Goal: Navigation & Orientation: Find specific page/section

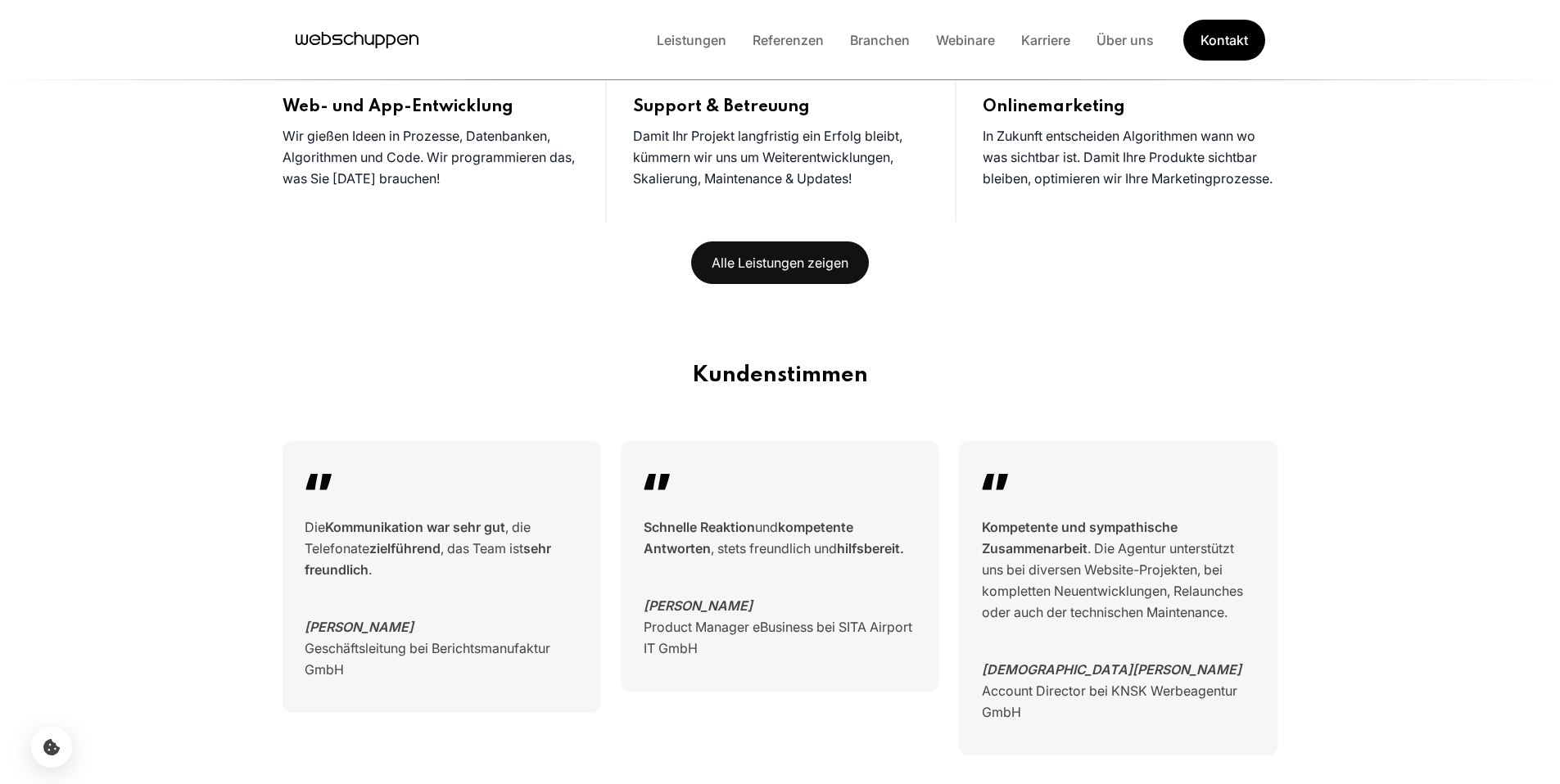
scroll to position [1271, 0]
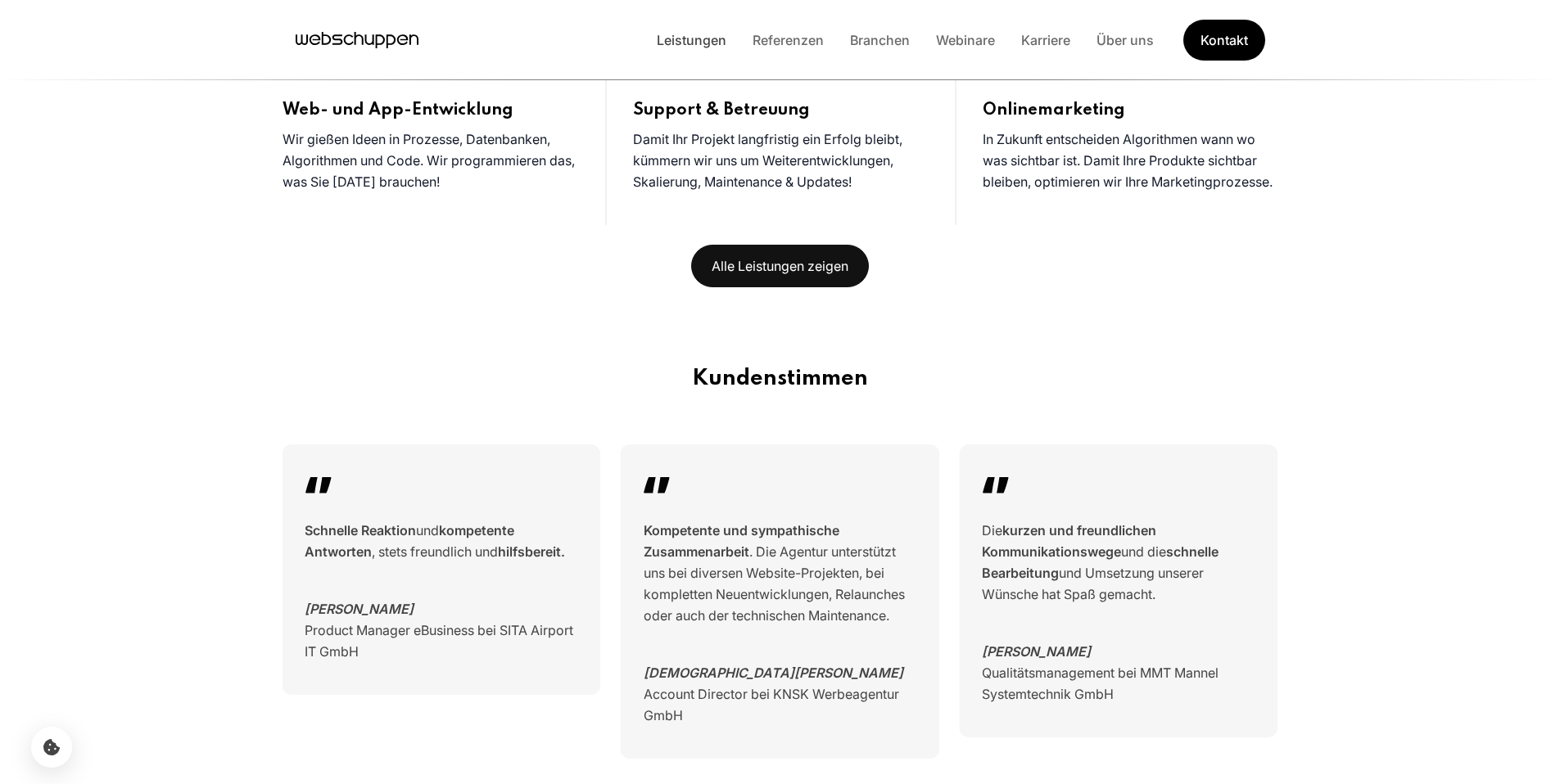
click at [697, 46] on link "Leistungen" at bounding box center [692, 41] width 96 height 17
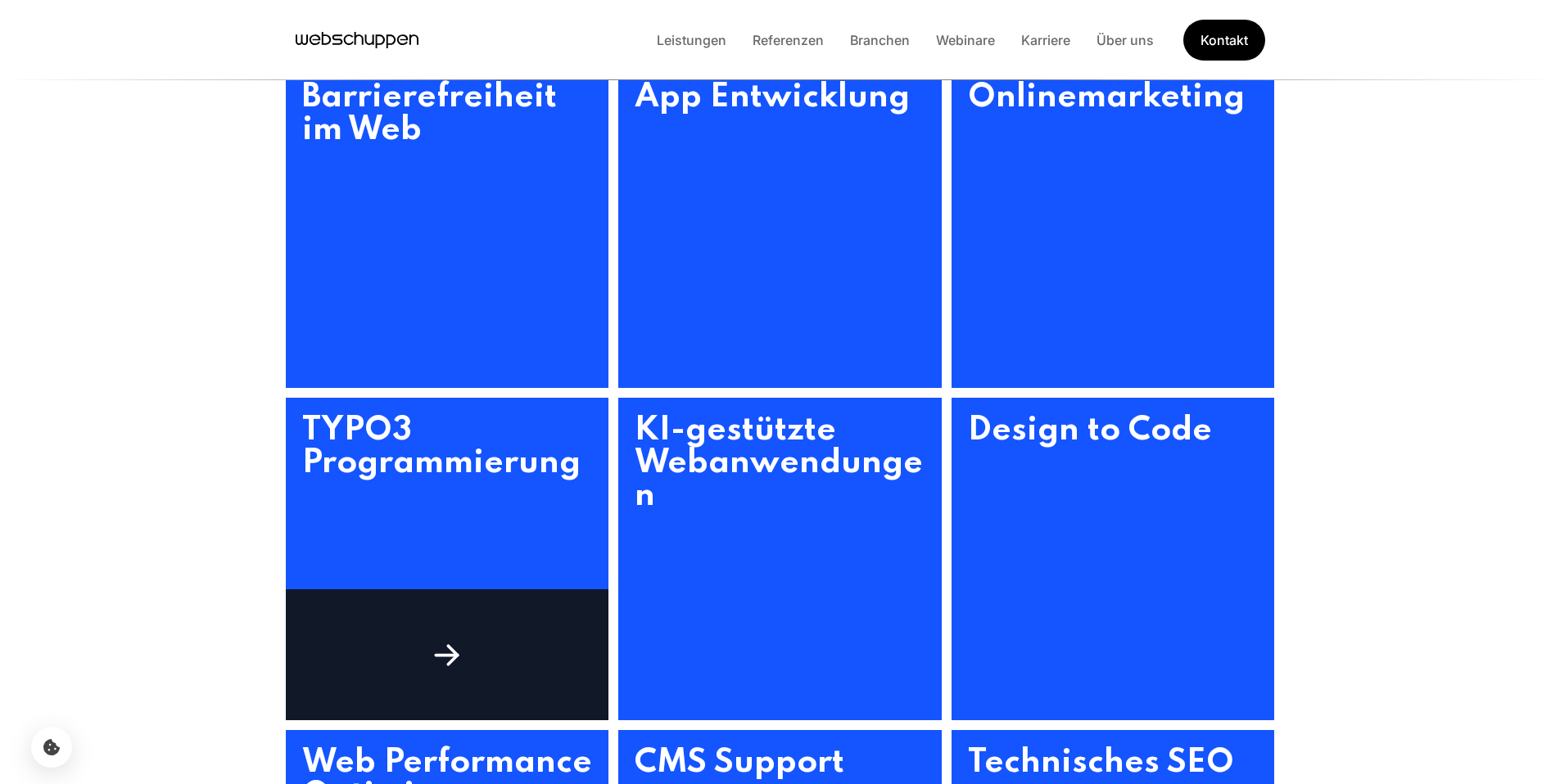
scroll to position [774, 0]
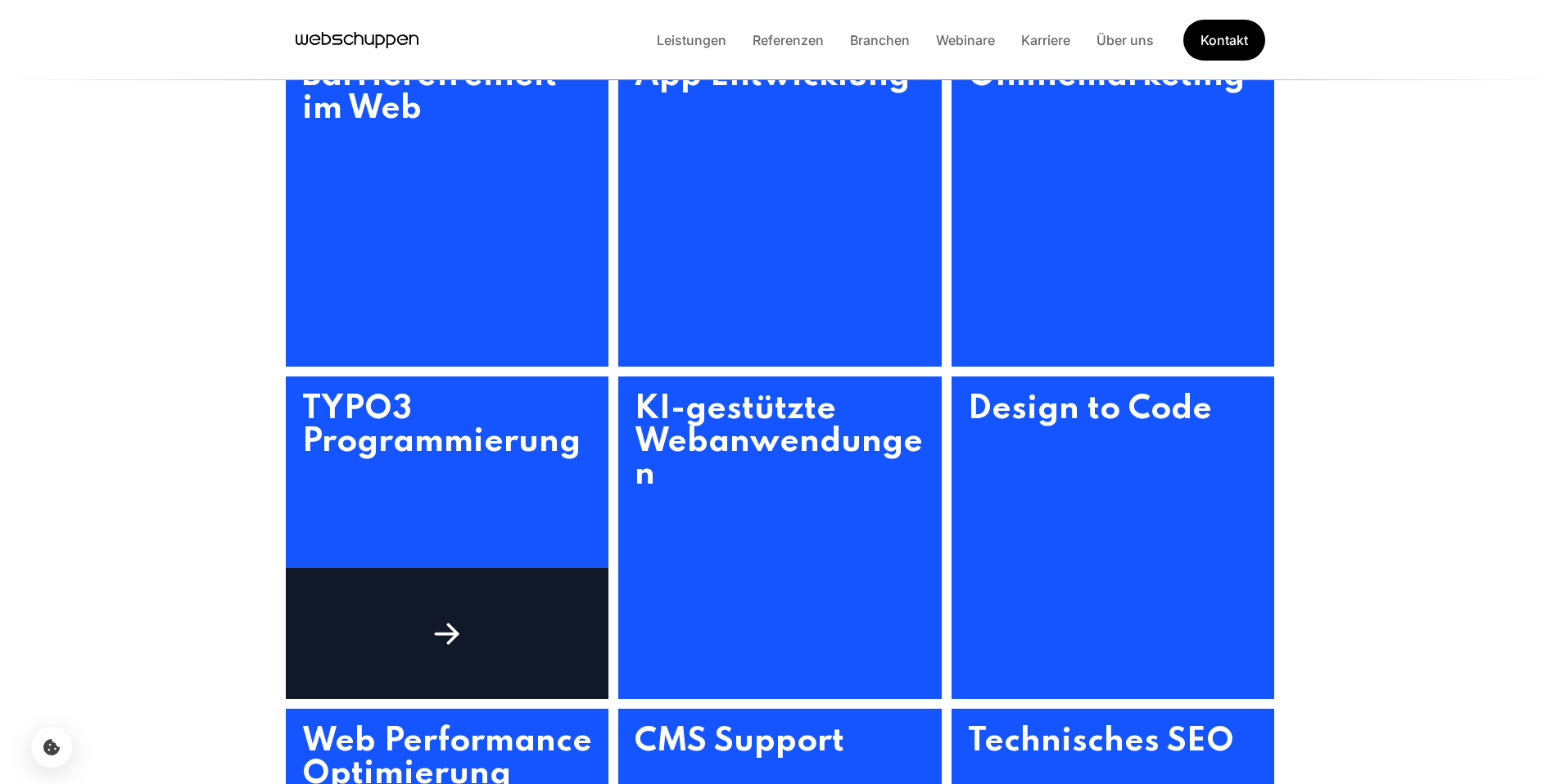
click at [450, 641] on icon at bounding box center [453, 638] width 9 height 9
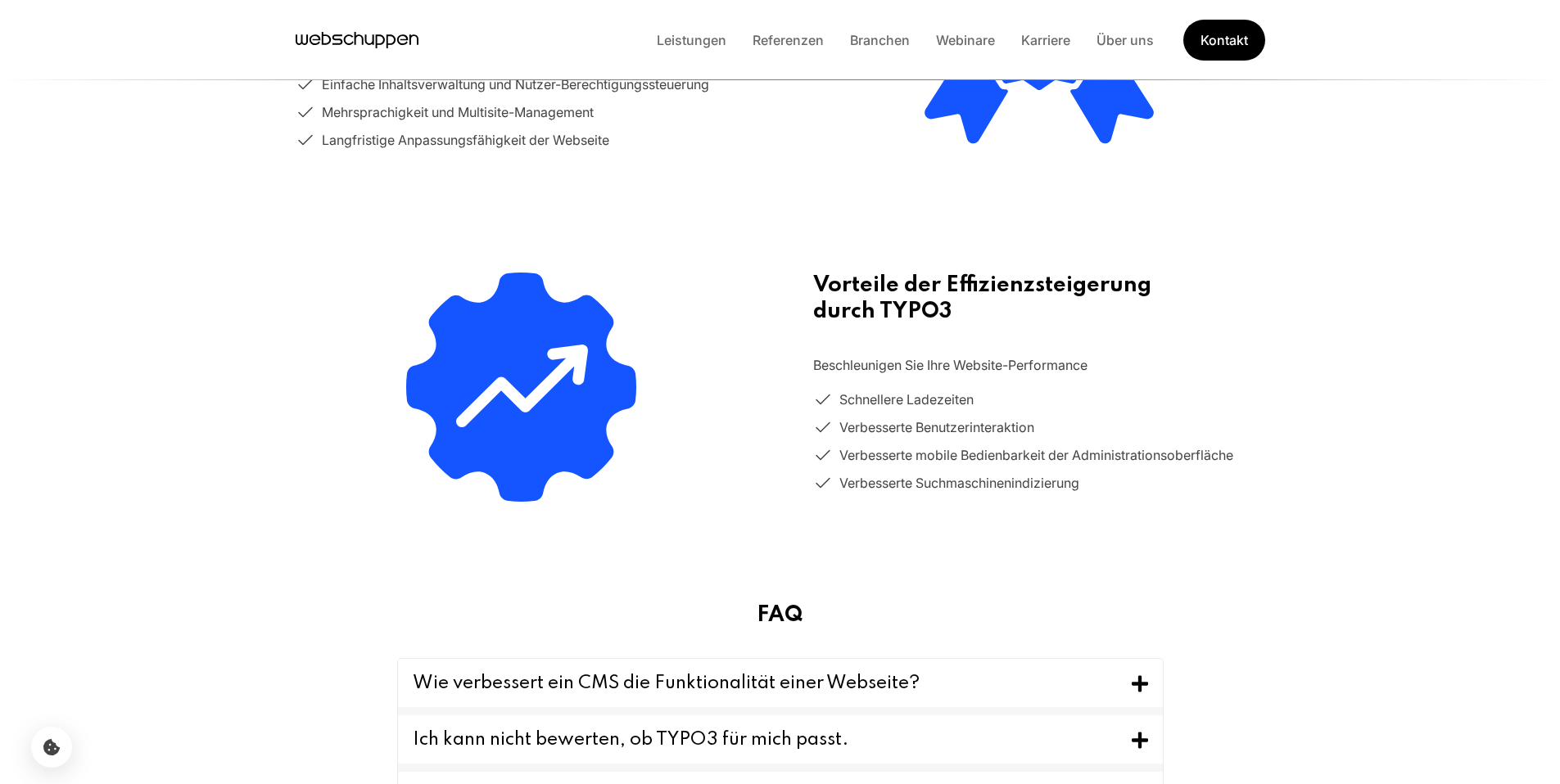
scroll to position [1410, 0]
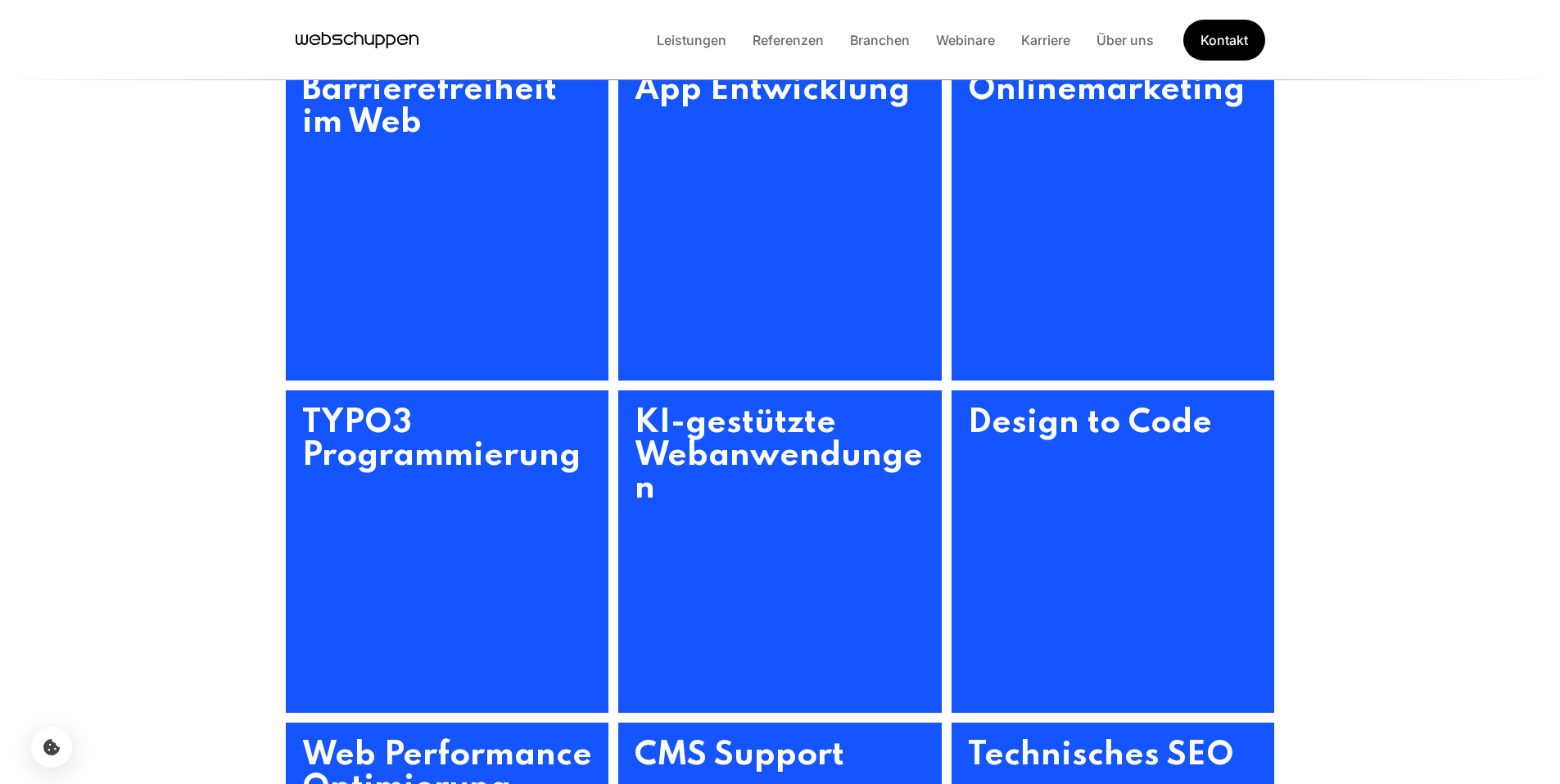
scroll to position [956, 0]
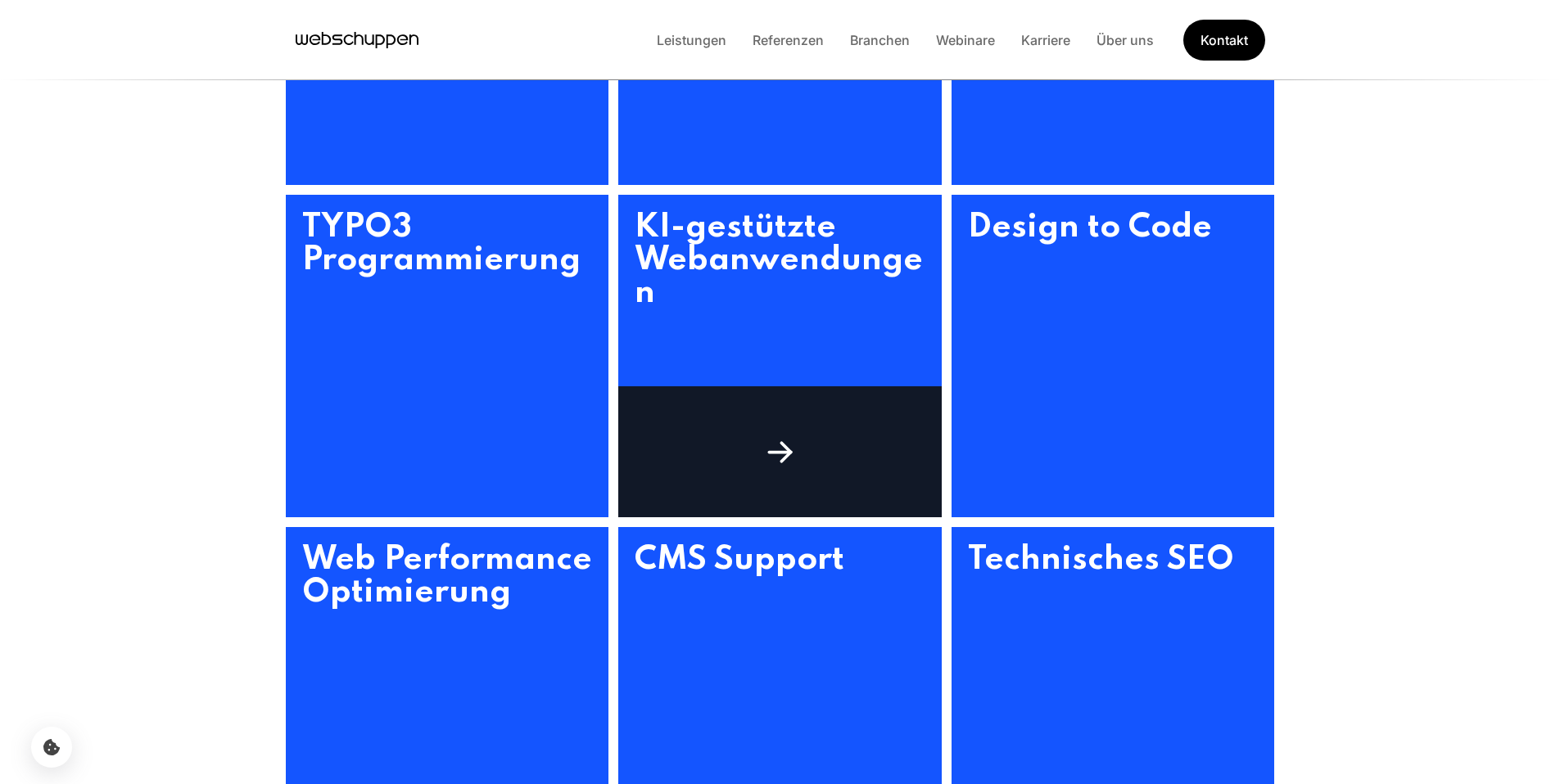
click at [778, 448] on icon at bounding box center [780, 452] width 37 height 37
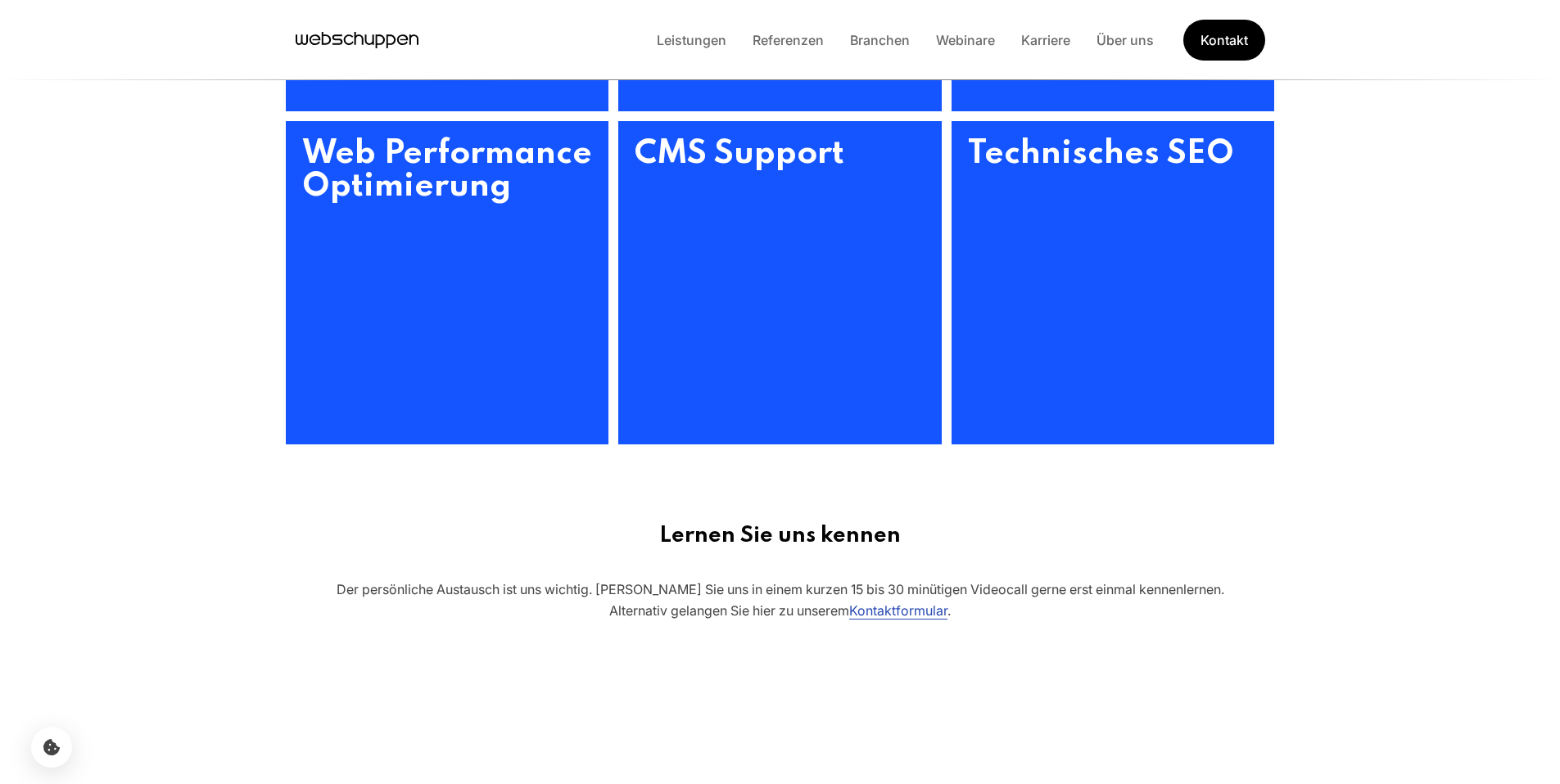
scroll to position [1367, 0]
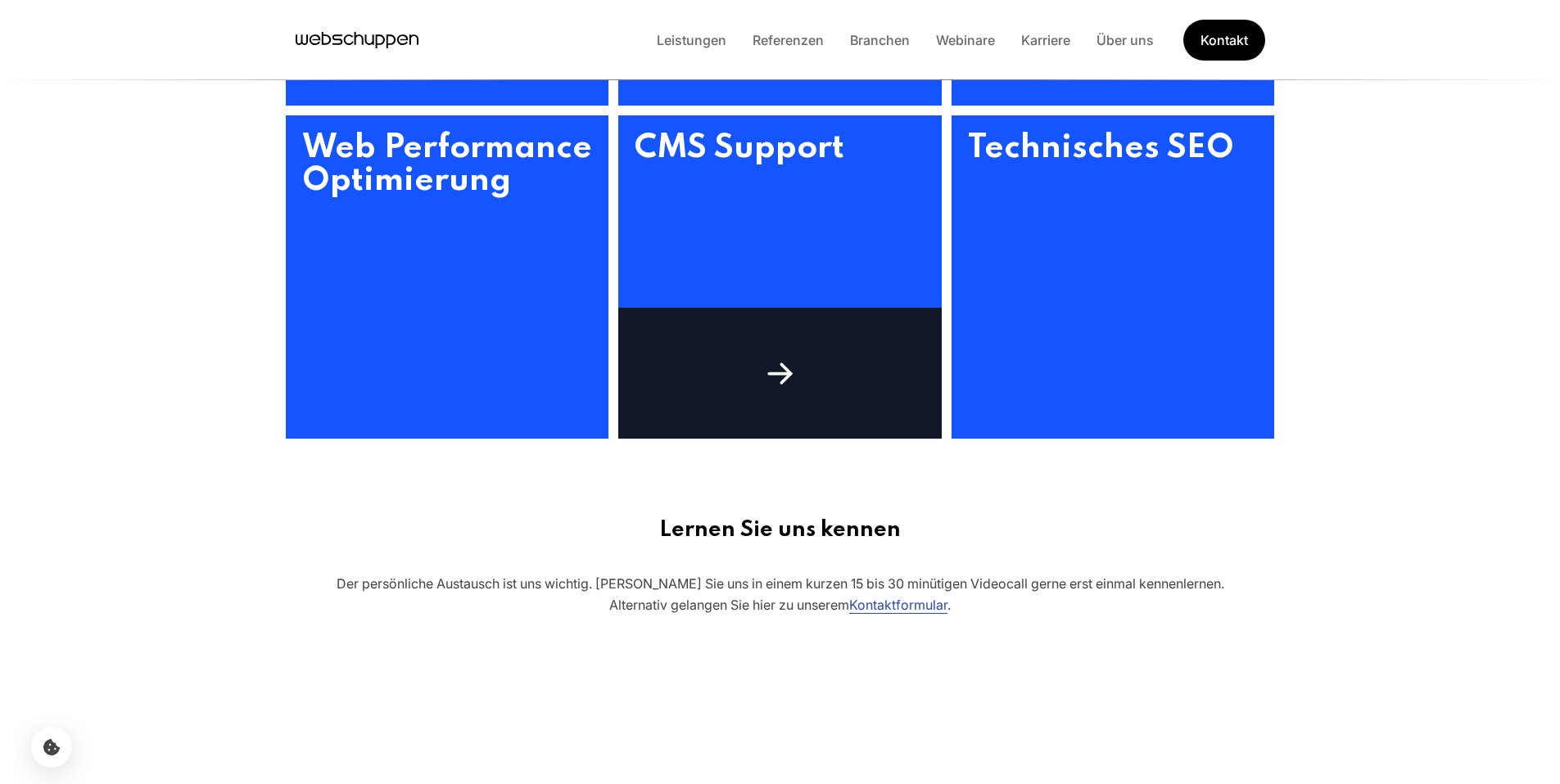
click at [741, 142] on h3 "CMS Support" at bounding box center [780, 277] width 324 height 324
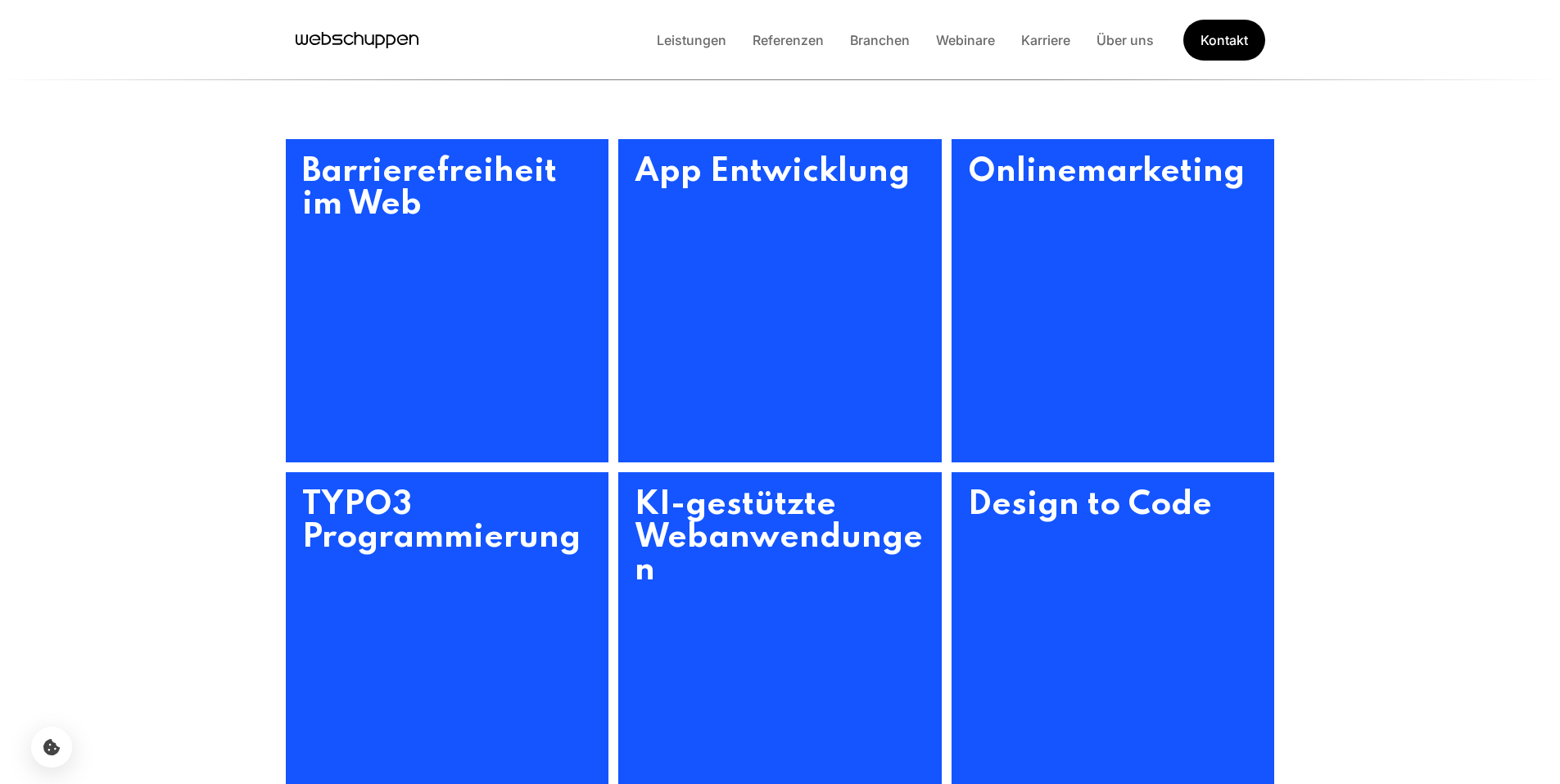
scroll to position [772, 0]
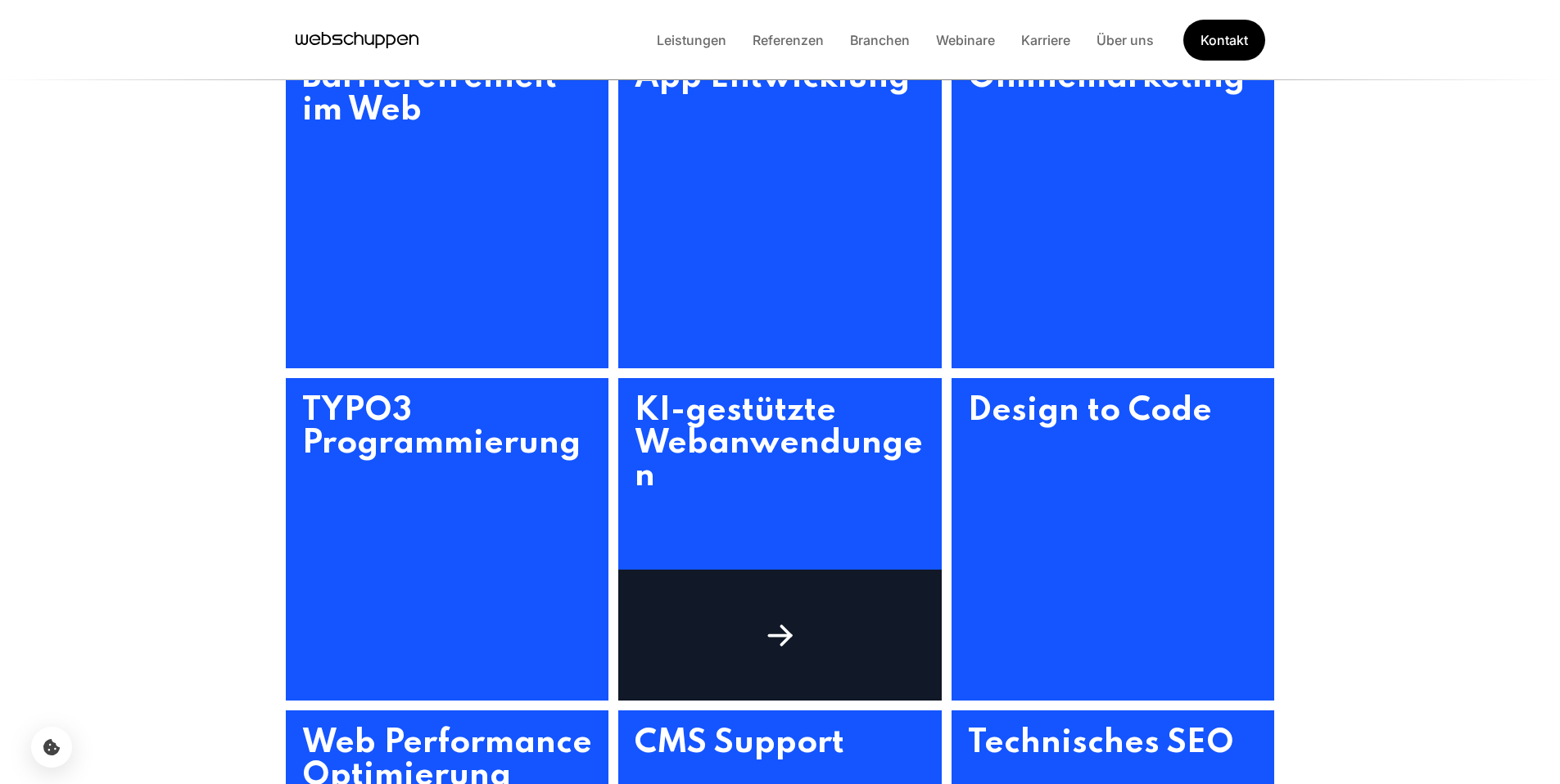
click at [736, 448] on h3 "KI-gestützte Webanwendungen" at bounding box center [780, 540] width 324 height 324
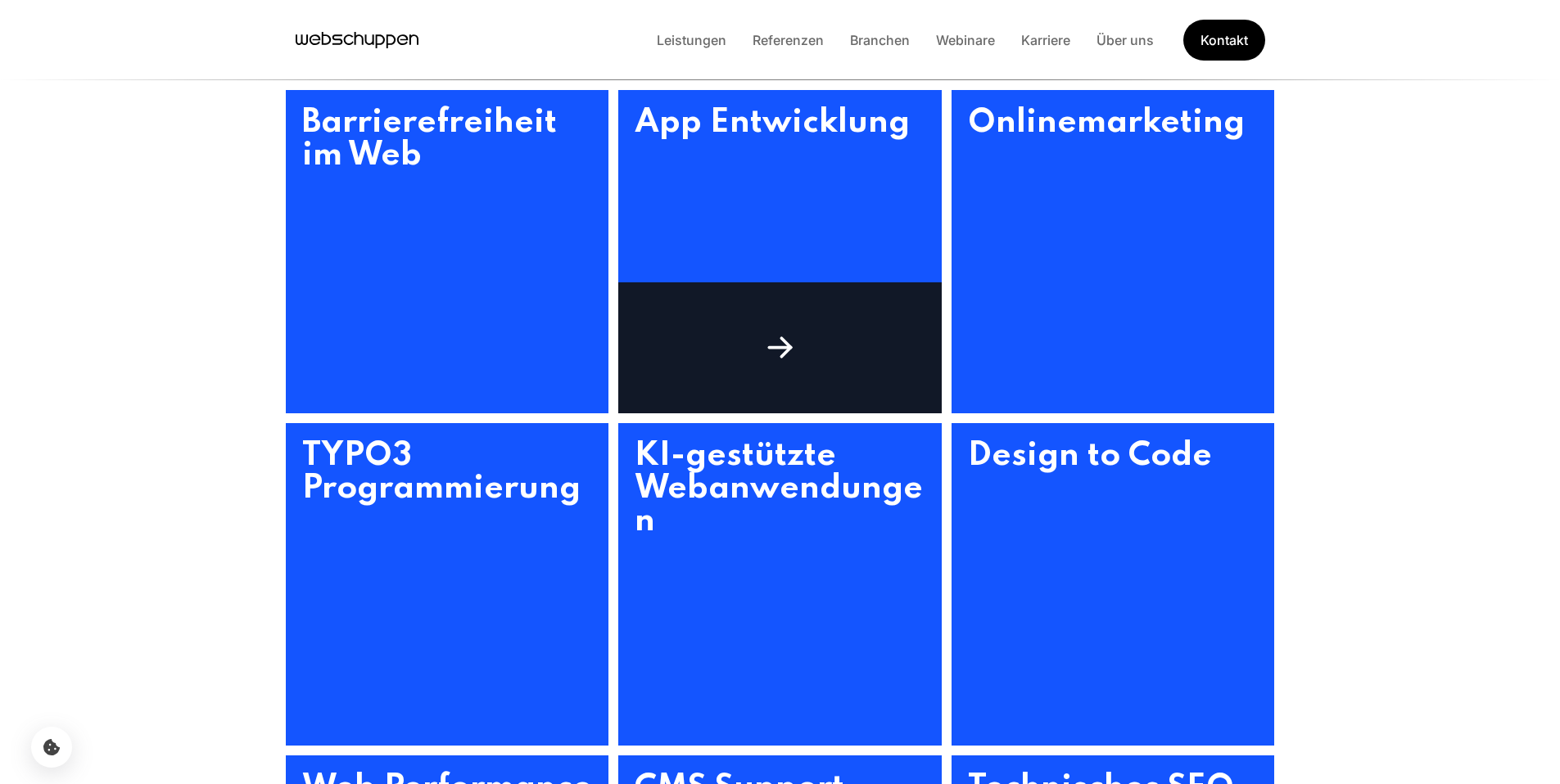
scroll to position [642, 0]
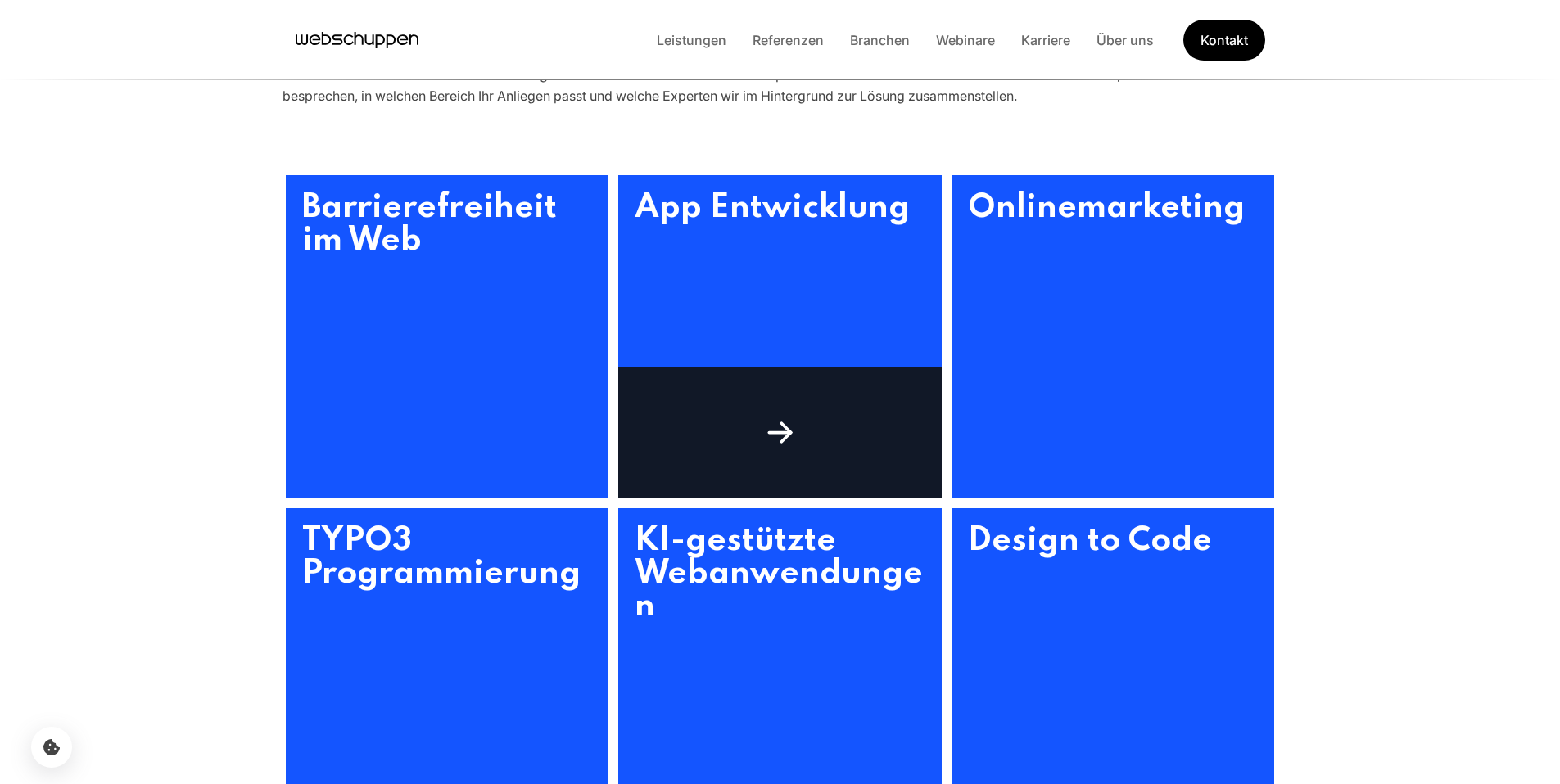
click at [782, 416] on icon at bounding box center [780, 433] width 37 height 37
